Goal: Entertainment & Leisure: Consume media (video, audio)

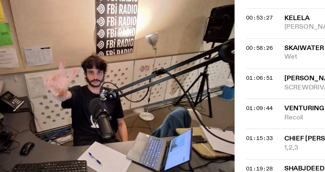
scroll to position [326, 0]
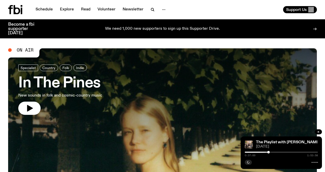
click at [67, 81] on h3 "In The Pines" at bounding box center [60, 83] width 84 height 14
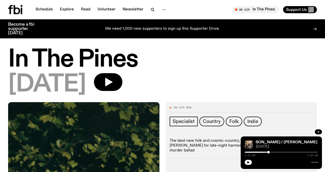
click at [81, 52] on h1 "In The Pines" at bounding box center [162, 59] width 309 height 23
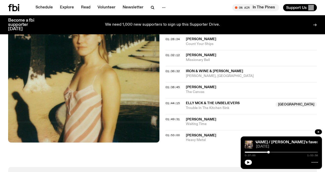
scroll to position [436, 0]
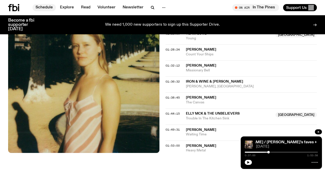
click at [53, 8] on link "Schedule" at bounding box center [44, 7] width 23 height 7
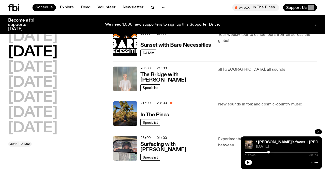
scroll to position [262, 0]
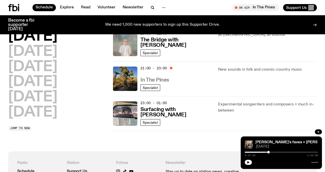
click at [157, 81] on h3 "In The Pines" at bounding box center [155, 80] width 29 height 5
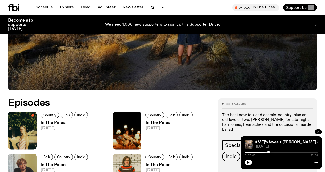
scroll to position [155, 0]
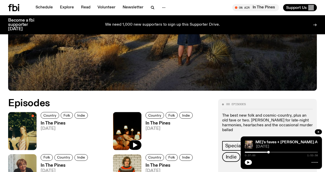
click at [127, 128] on img at bounding box center [127, 131] width 28 height 38
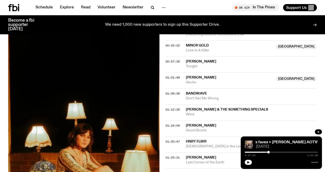
scroll to position [351, 0]
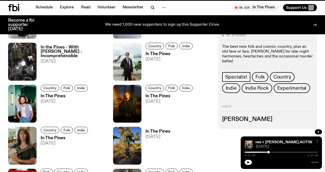
scroll to position [155, 0]
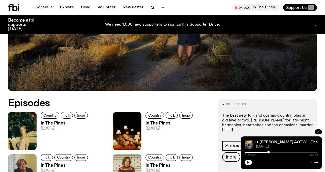
click at [252, 162] on button "button" at bounding box center [248, 162] width 7 height 5
click at [267, 143] on span "The Playlist with [PERSON_NAME] / [PERSON_NAME]'s faves + [PERSON_NAME] AOTW Th…" at bounding box center [306, 143] width 337 height 4
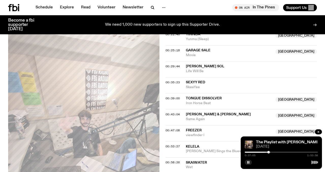
scroll to position [270, 0]
click at [174, 97] on span "00:39:00" at bounding box center [173, 99] width 14 height 4
click at [271, 152] on div at bounding box center [271, 152] width 3 height 3
click at [272, 153] on div at bounding box center [272, 152] width 3 height 3
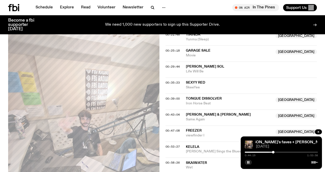
click at [274, 153] on div at bounding box center [273, 152] width 3 height 3
click at [274, 153] on div at bounding box center [274, 152] width 3 height 3
click at [275, 153] on div at bounding box center [275, 152] width 3 height 3
click at [276, 153] on div at bounding box center [276, 152] width 3 height 3
click at [278, 152] on div at bounding box center [277, 152] width 3 height 3
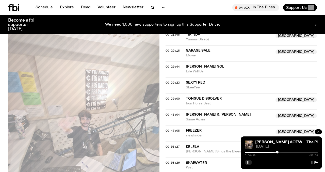
click at [251, 161] on button "button" at bounding box center [248, 162] width 7 height 5
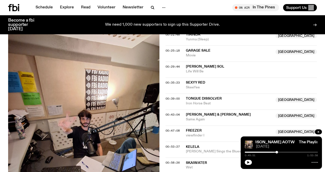
click at [277, 153] on div at bounding box center [277, 152] width 3 height 3
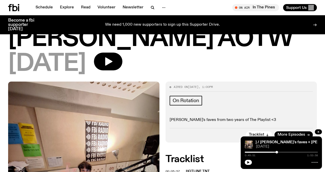
scroll to position [97, 0]
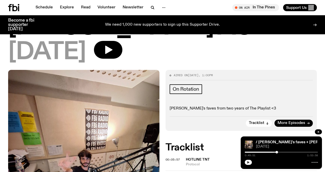
click at [249, 161] on icon "button" at bounding box center [248, 162] width 3 height 3
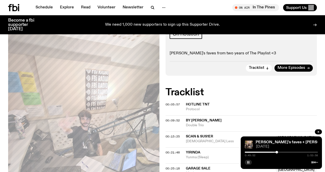
scroll to position [155, 0]
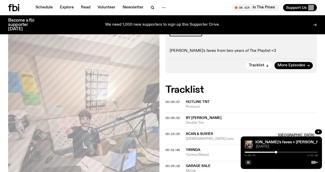
click at [276, 152] on div at bounding box center [276, 152] width 3 height 3
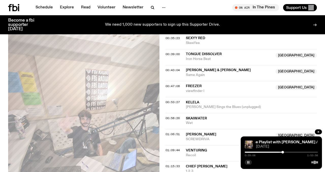
scroll to position [315, 0]
click at [284, 153] on div at bounding box center [284, 152] width 3 height 3
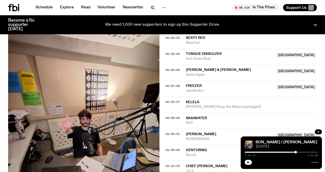
click at [247, 162] on icon "button" at bounding box center [248, 162] width 3 height 3
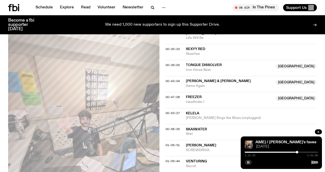
scroll to position [275, 0]
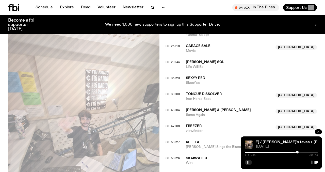
click at [252, 163] on div at bounding box center [281, 162] width 73 height 6
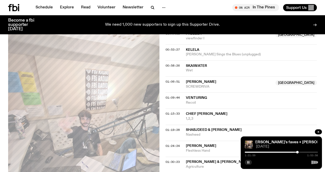
scroll to position [397, 0]
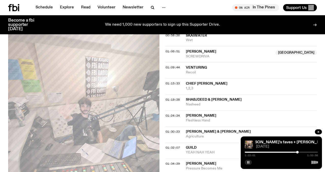
click at [249, 162] on rect "button" at bounding box center [249, 162] width 1 height 3
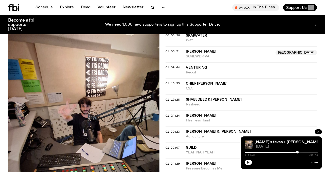
click at [250, 162] on icon "button" at bounding box center [248, 162] width 3 height 3
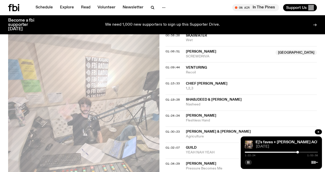
click at [248, 162] on rect "button" at bounding box center [248, 162] width 1 height 3
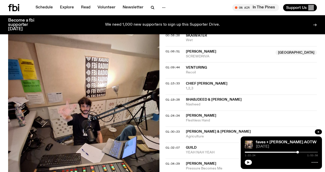
click at [252, 161] on div at bounding box center [281, 162] width 73 height 6
click at [249, 162] on icon "button" at bounding box center [249, 162] width 2 height 3
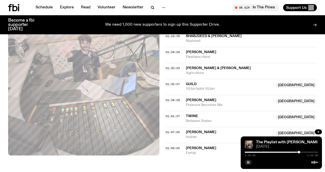
scroll to position [461, 0]
click at [174, 98] on span "01:34:29" at bounding box center [173, 100] width 14 height 4
click at [305, 153] on div at bounding box center [304, 152] width 3 height 3
click at [304, 153] on div at bounding box center [304, 152] width 3 height 3
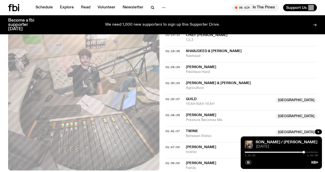
scroll to position [446, 0]
click at [312, 153] on div at bounding box center [312, 152] width 3 height 3
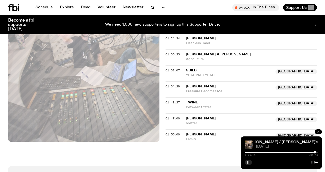
scroll to position [475, 0]
click at [315, 153] on div at bounding box center [315, 152] width 3 height 3
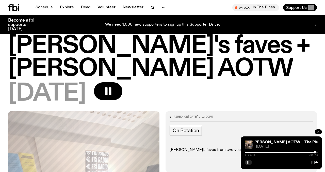
scroll to position [0, 0]
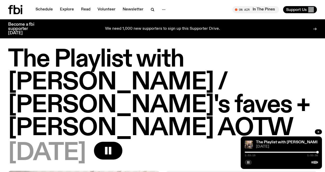
click at [56, 9] on nav "Schedule Explore Read Volunteer Newsletter" at bounding box center [101, 9] width 136 height 7
click at [64, 9] on link "Explore" at bounding box center [67, 9] width 20 height 7
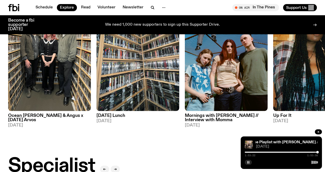
scroll to position [246, 0]
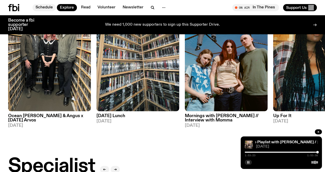
click at [46, 8] on link "Schedule" at bounding box center [44, 7] width 23 height 7
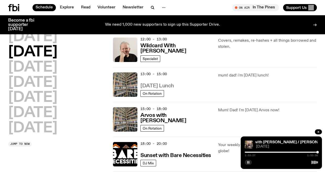
scroll to position [110, 0]
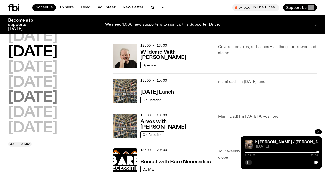
click at [32, 97] on h2 "[DATE]" at bounding box center [32, 98] width 49 height 14
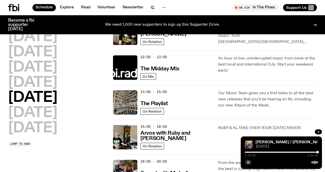
scroll to position [99, 0]
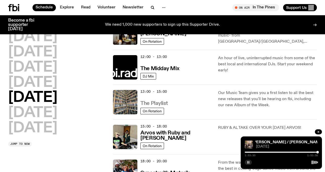
click at [148, 104] on h3 "The Playlist" at bounding box center [154, 103] width 27 height 5
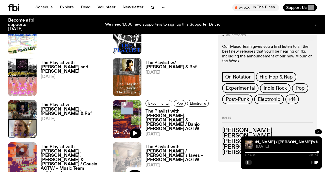
scroll to position [799, 0]
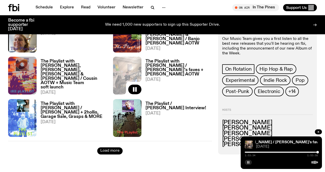
click at [116, 149] on button "Load more" at bounding box center [109, 150] width 25 height 7
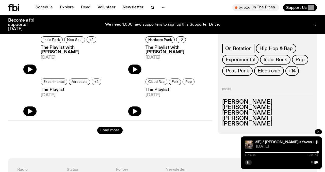
scroll to position [1492, 0]
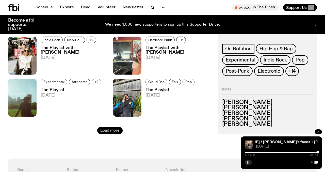
click at [112, 133] on button "Load more" at bounding box center [109, 130] width 25 height 7
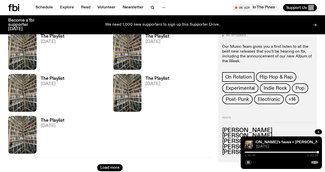
scroll to position [2004, 0]
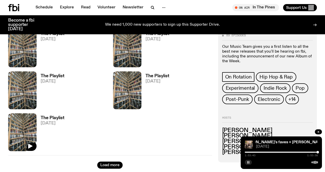
click at [35, 119] on img at bounding box center [22, 132] width 28 height 38
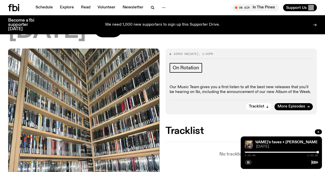
scroll to position [47, 0]
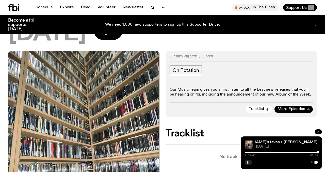
click at [123, 36] on button "button" at bounding box center [108, 31] width 28 height 18
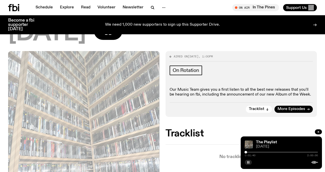
click at [246, 152] on div at bounding box center [246, 152] width 3 height 3
drag, startPoint x: 246, startPoint y: 152, endPoint x: 250, endPoint y: 152, distance: 4.1
click at [248, 152] on div at bounding box center [246, 152] width 3 height 3
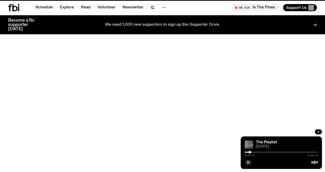
scroll to position [2004, 0]
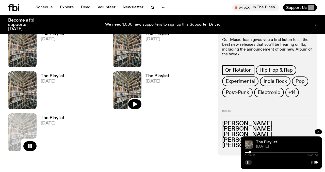
click at [124, 79] on img at bounding box center [127, 90] width 28 height 38
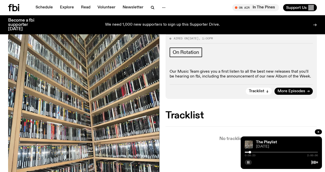
scroll to position [80, 0]
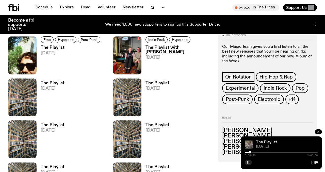
scroll to position [1615, 0]
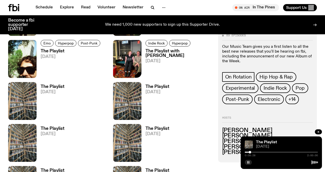
click at [125, 64] on img at bounding box center [127, 59] width 28 height 38
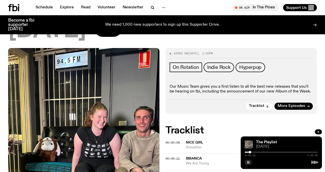
scroll to position [141, 0]
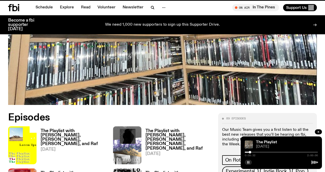
scroll to position [1615, 0]
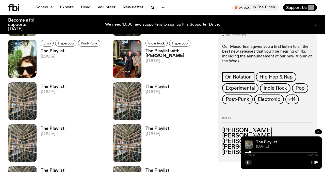
click at [22, 57] on img at bounding box center [22, 59] width 28 height 38
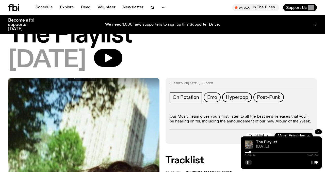
scroll to position [6, 0]
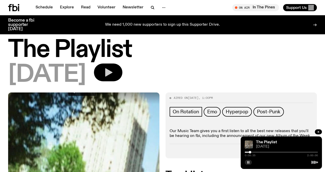
click at [123, 75] on button "button" at bounding box center [108, 73] width 28 height 18
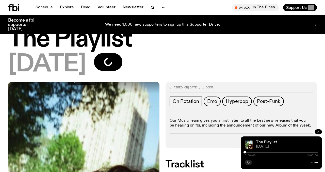
scroll to position [0, 0]
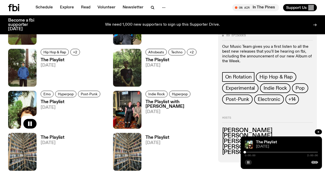
scroll to position [1564, 0]
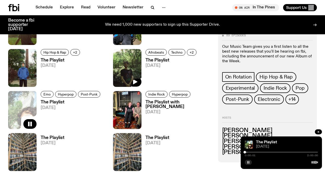
click at [132, 62] on img at bounding box center [127, 68] width 28 height 38
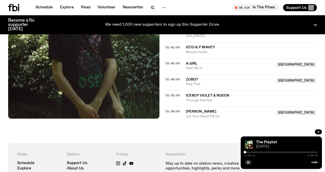
scroll to position [537, 0]
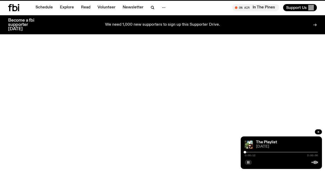
scroll to position [1564, 0]
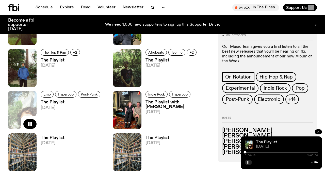
click at [268, 145] on span "[DATE]" at bounding box center [287, 147] width 62 height 4
click at [56, 102] on h3 "The Playlist" at bounding box center [71, 102] width 61 height 4
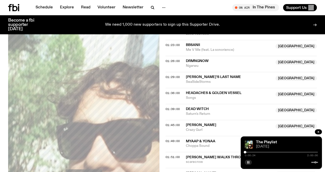
scroll to position [457, 0]
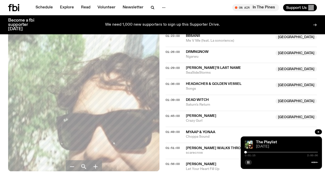
click at [246, 151] on div at bounding box center [246, 152] width 3 height 3
click at [246, 151] on div at bounding box center [245, 152] width 3 height 3
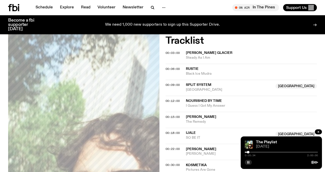
scroll to position [145, 0]
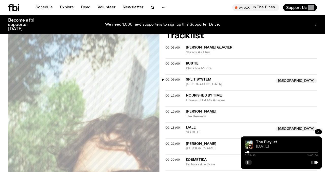
click at [176, 81] on span "00:09:00" at bounding box center [173, 80] width 14 height 4
click at [251, 152] on div at bounding box center [251, 152] width 3 height 3
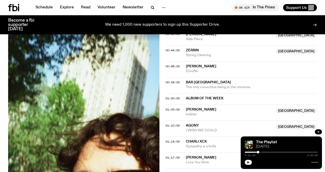
scroll to position [318, 0]
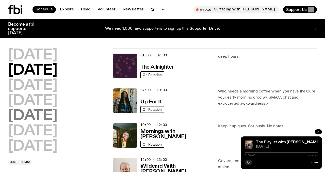
click at [39, 120] on h2 "[DATE]" at bounding box center [32, 116] width 49 height 14
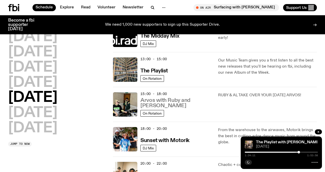
scroll to position [134, 0]
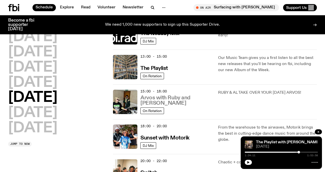
click at [176, 103] on h3 "Arvos with Ruby and Al" at bounding box center [176, 100] width 71 height 11
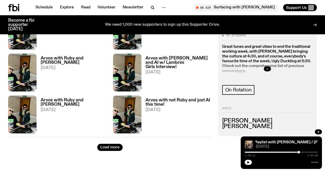
scroll to position [827, 0]
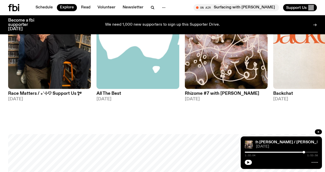
scroll to position [608, 0]
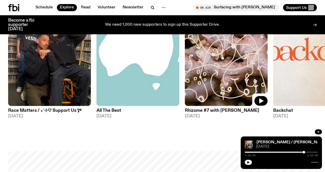
click at [219, 60] on img at bounding box center [226, 51] width 83 height 111
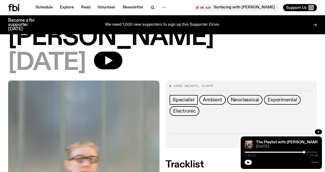
scroll to position [40, 0]
